Goal: Find specific page/section

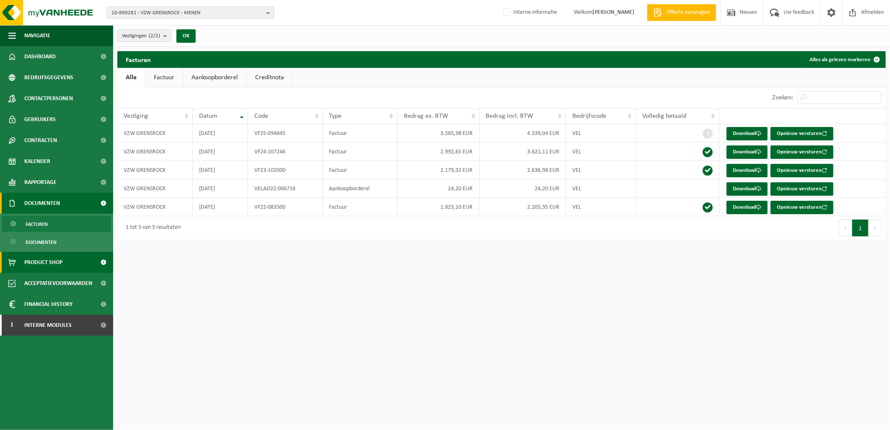
click at [43, 265] on span "Product Shop" at bounding box center [43, 262] width 38 height 21
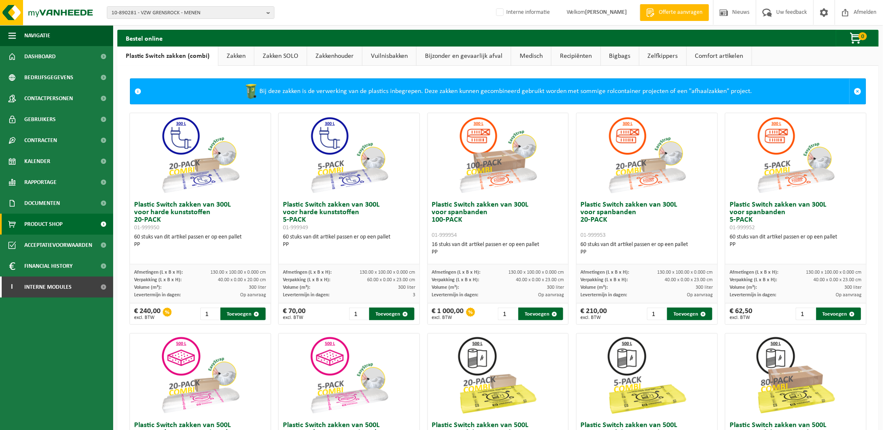
click at [571, 53] on link "Recipiënten" at bounding box center [576, 56] width 49 height 19
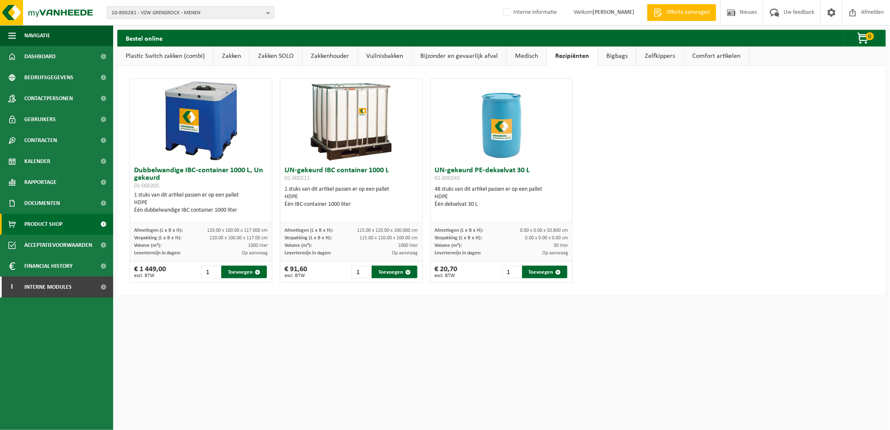
click at [516, 53] on link "Medisch" at bounding box center [527, 56] width 40 height 19
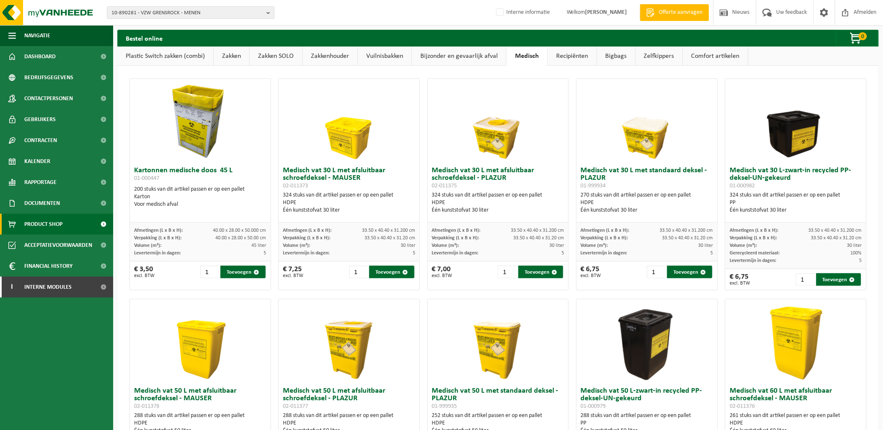
click at [468, 57] on link "Bijzonder en gevaarlijk afval" at bounding box center [459, 56] width 94 height 19
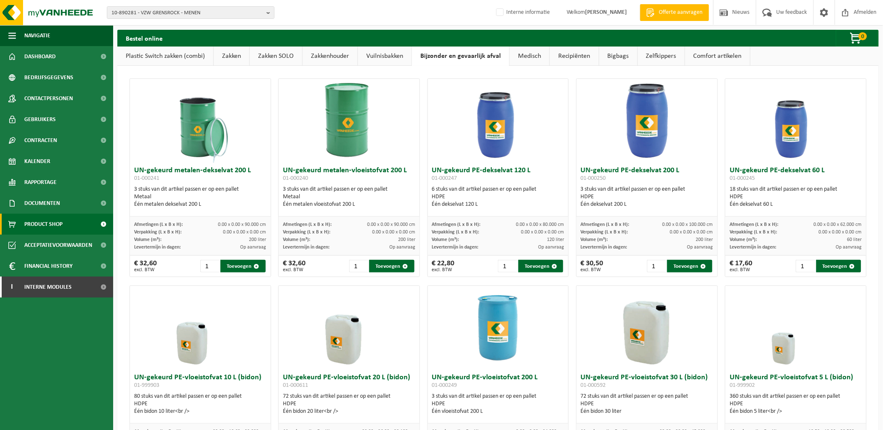
click at [350, 128] on img at bounding box center [349, 121] width 84 height 84
